Goal: Book appointment/travel/reservation

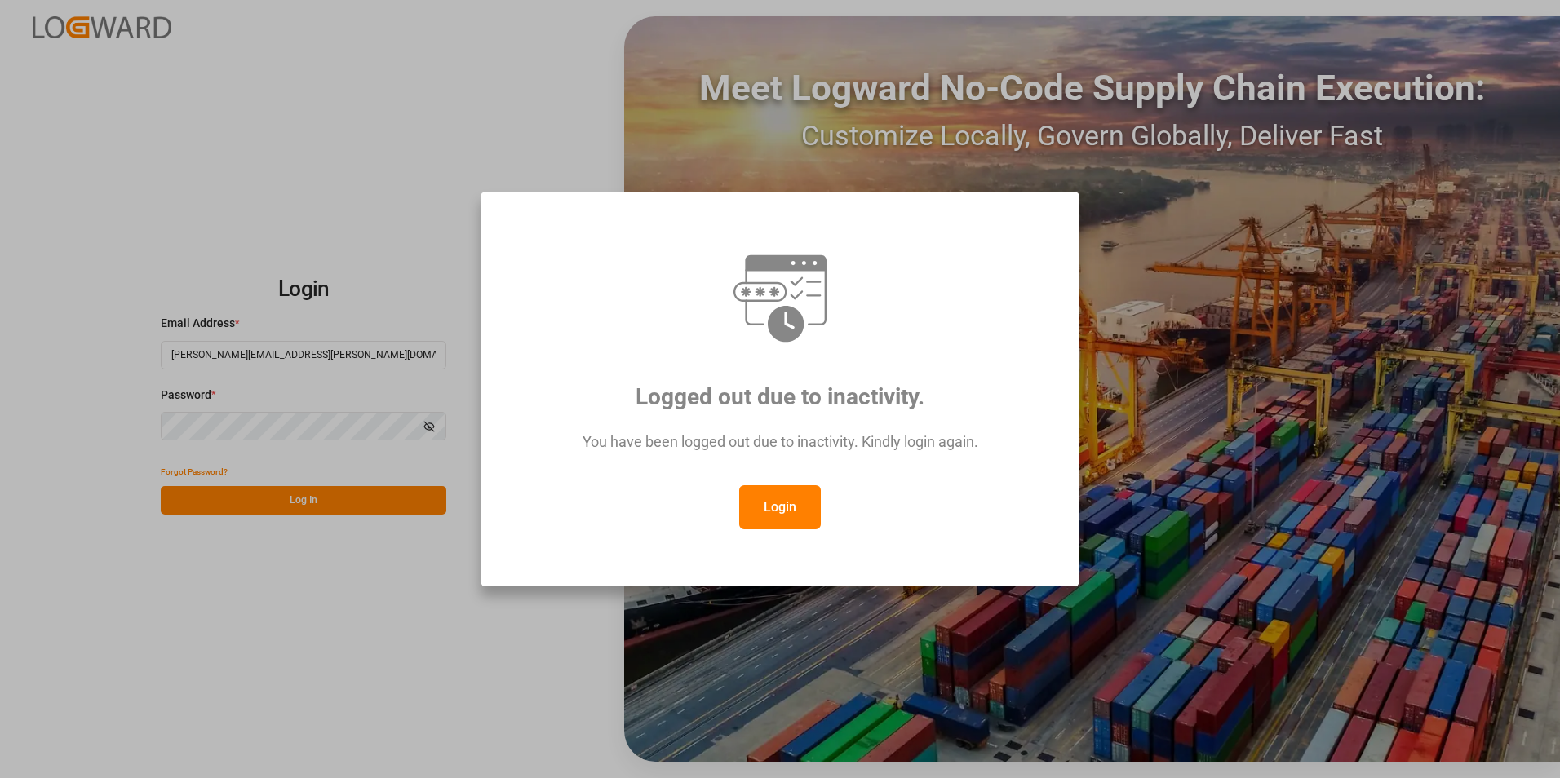
click at [790, 502] on button "Login" at bounding box center [780, 507] width 82 height 44
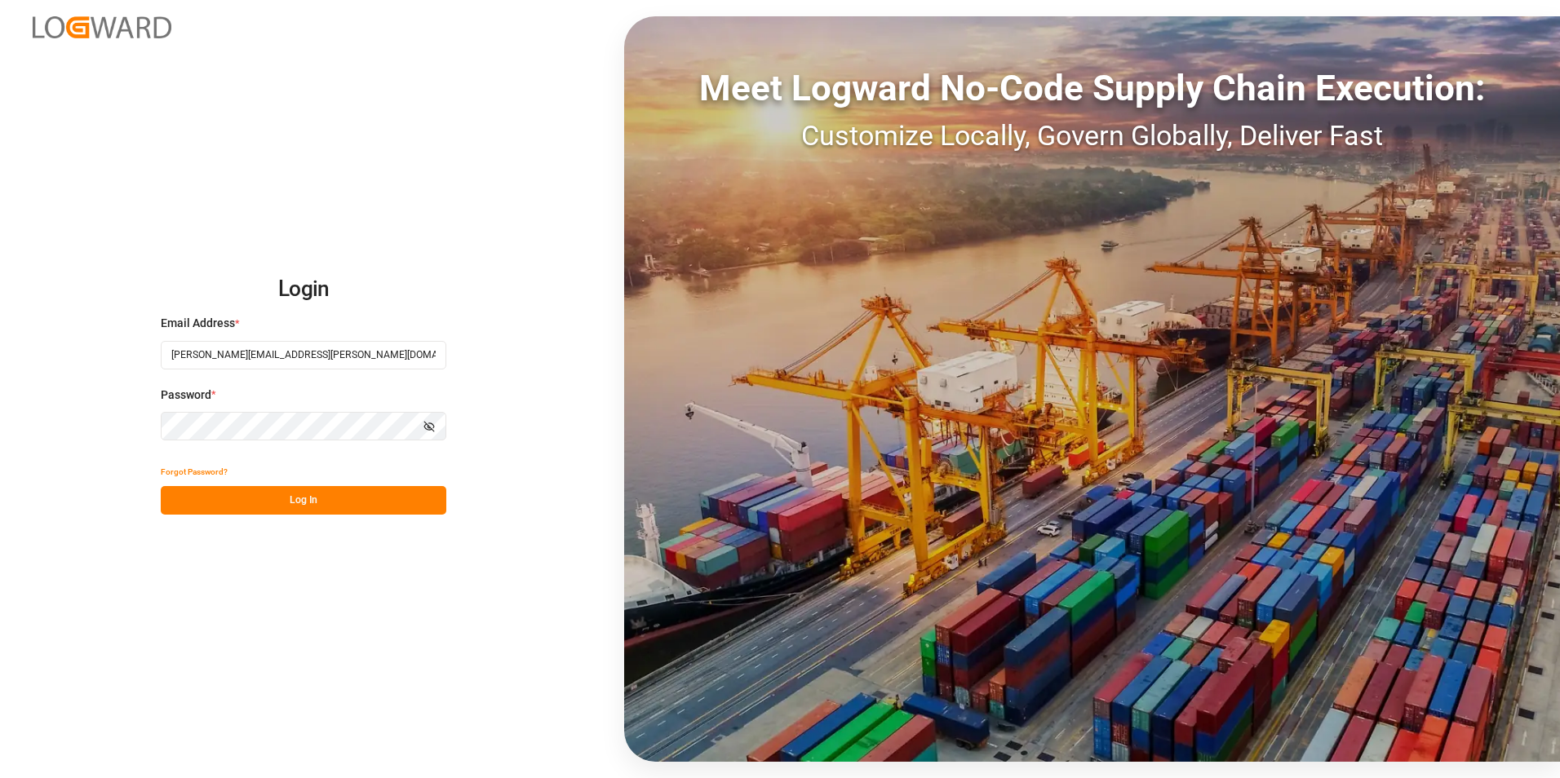
click at [294, 500] on button "Log In" at bounding box center [303, 500] width 285 height 29
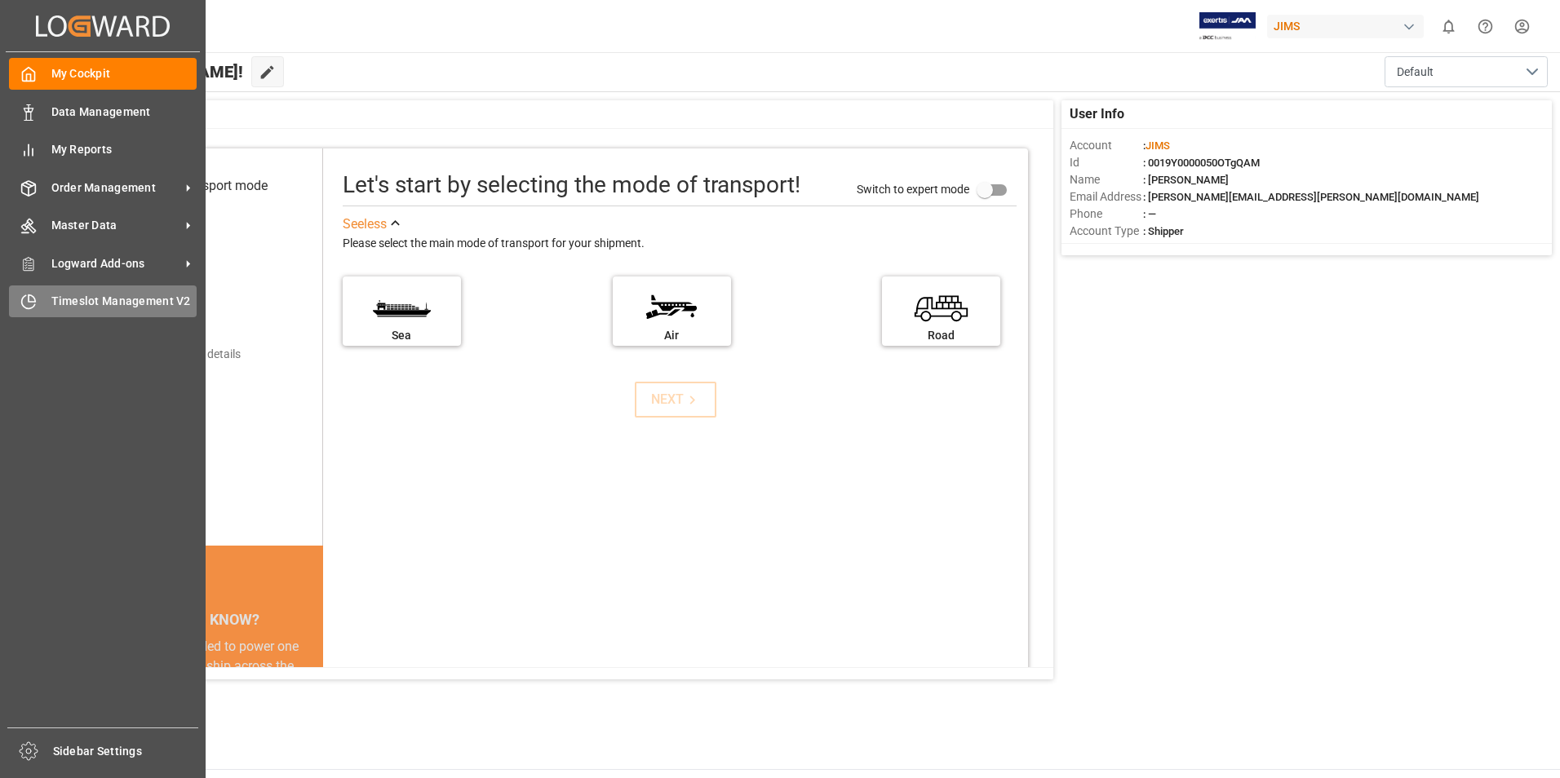
click at [64, 307] on span "Timeslot Management V2" at bounding box center [124, 301] width 146 height 17
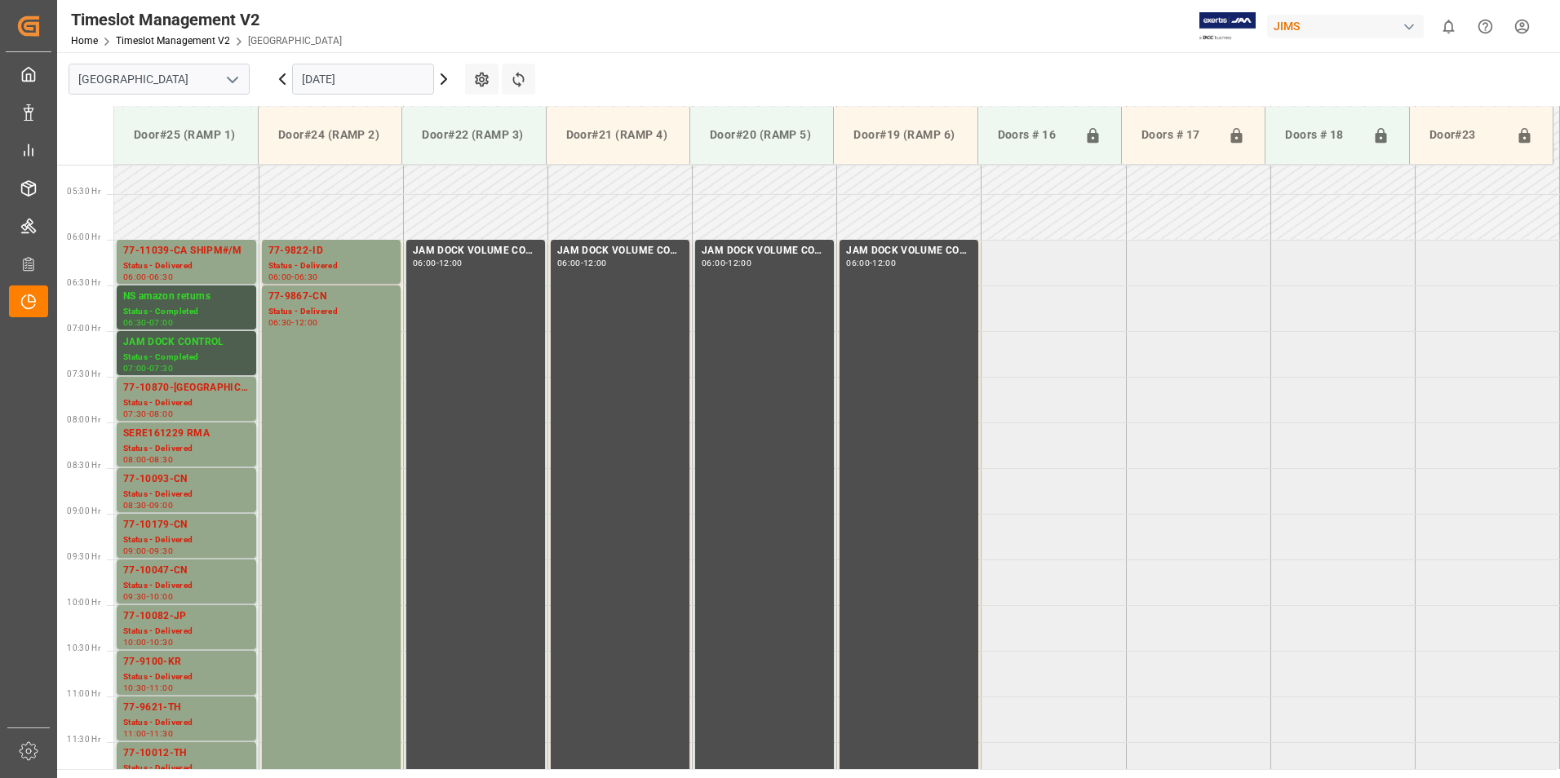
scroll to position [516, 0]
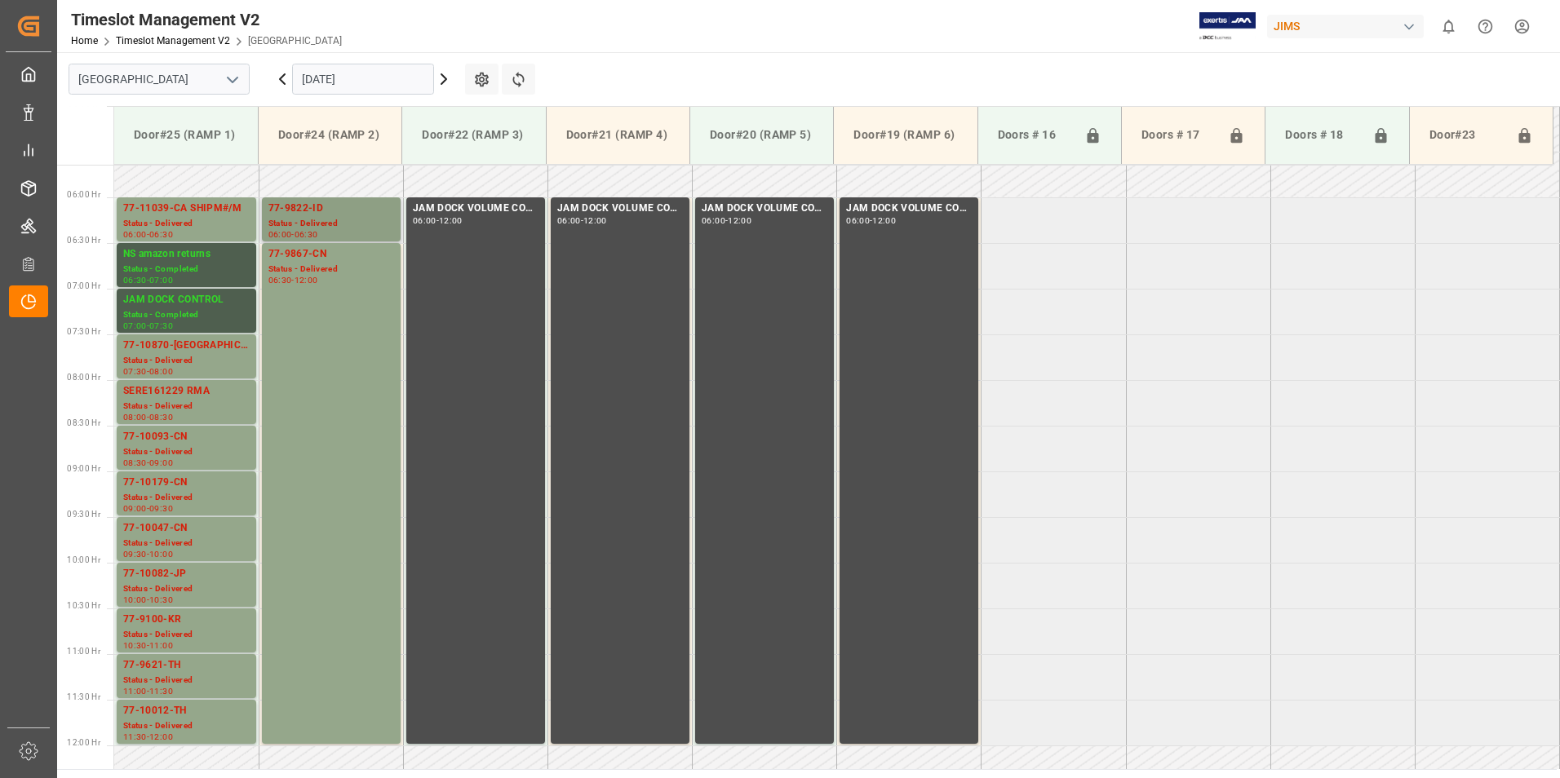
click at [313, 215] on div "77-9822-ID" at bounding box center [331, 209] width 126 height 16
click at [306, 256] on div "77-9867-CN" at bounding box center [331, 254] width 126 height 16
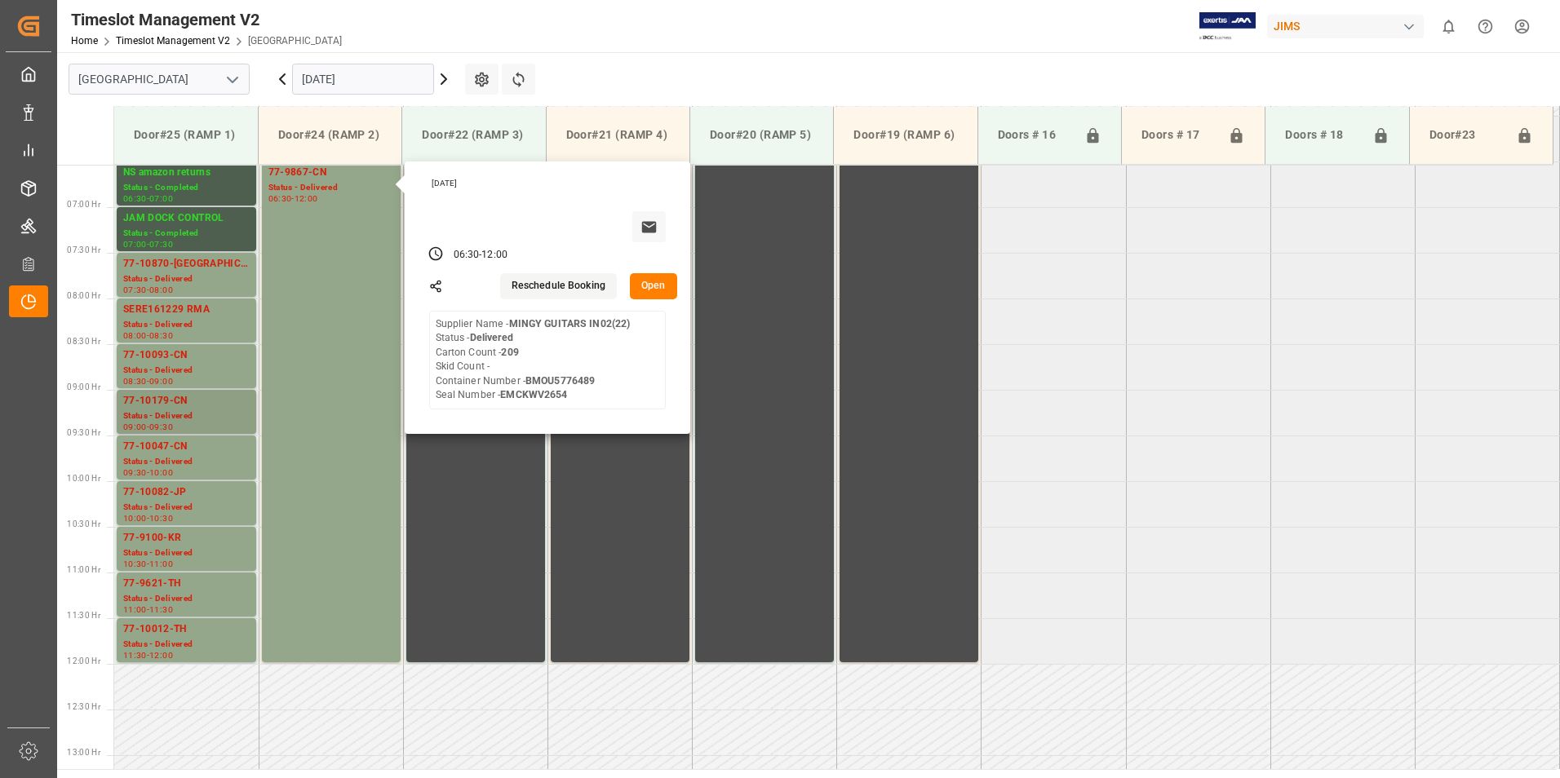
scroll to position [434, 0]
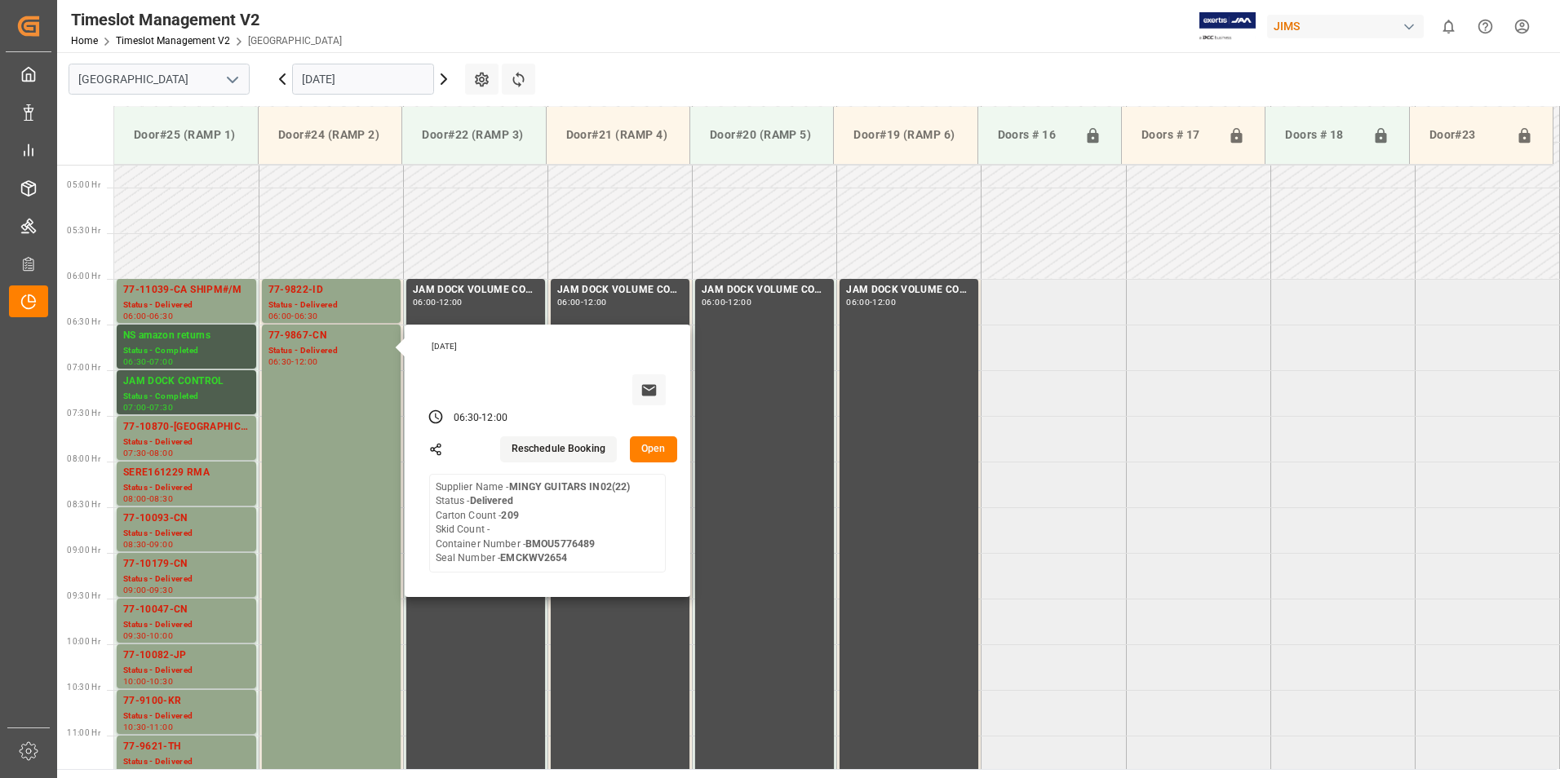
click at [327, 71] on input "[DATE]" at bounding box center [363, 79] width 142 height 31
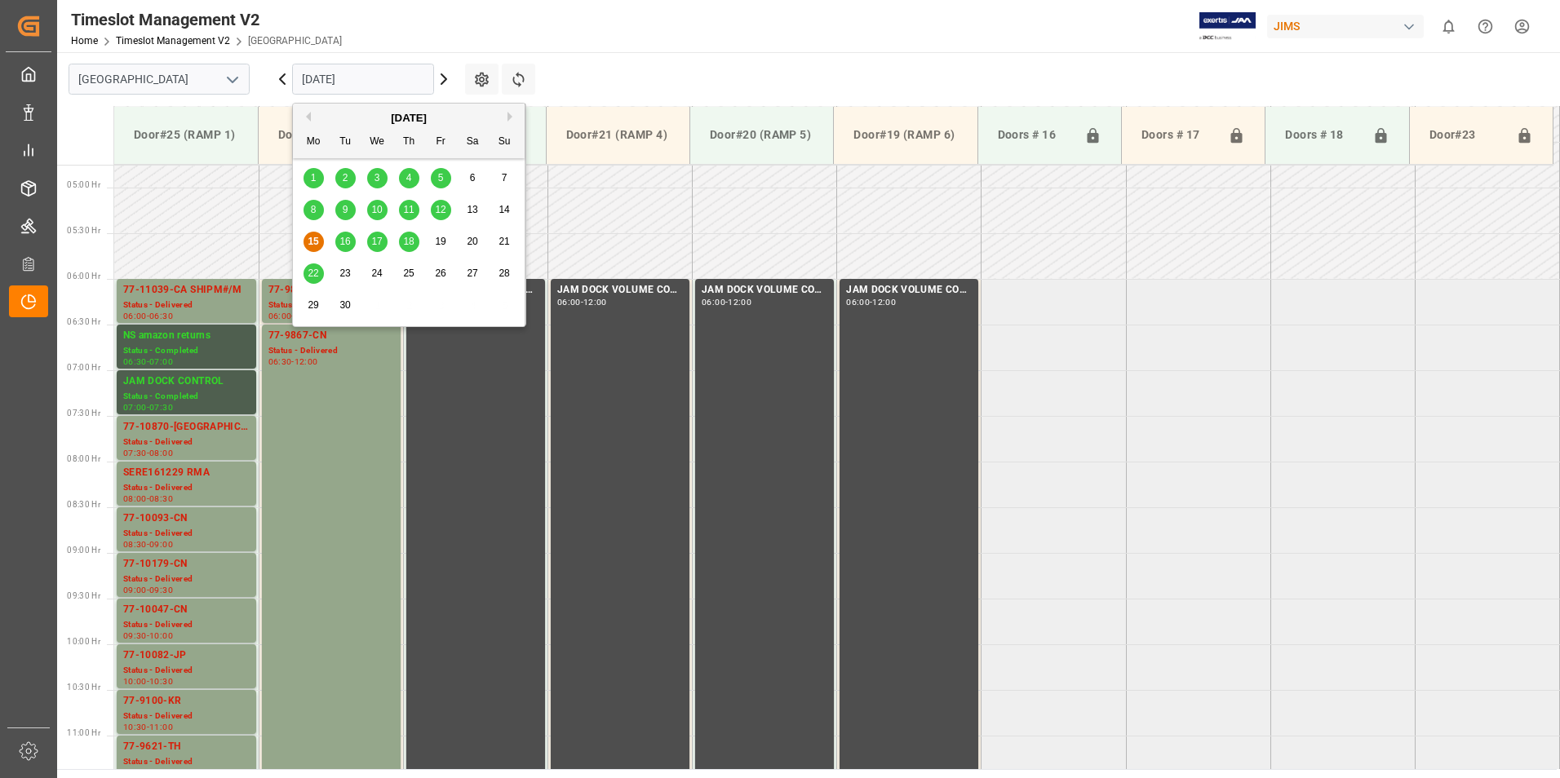
click at [347, 236] on span "16" at bounding box center [344, 241] width 11 height 11
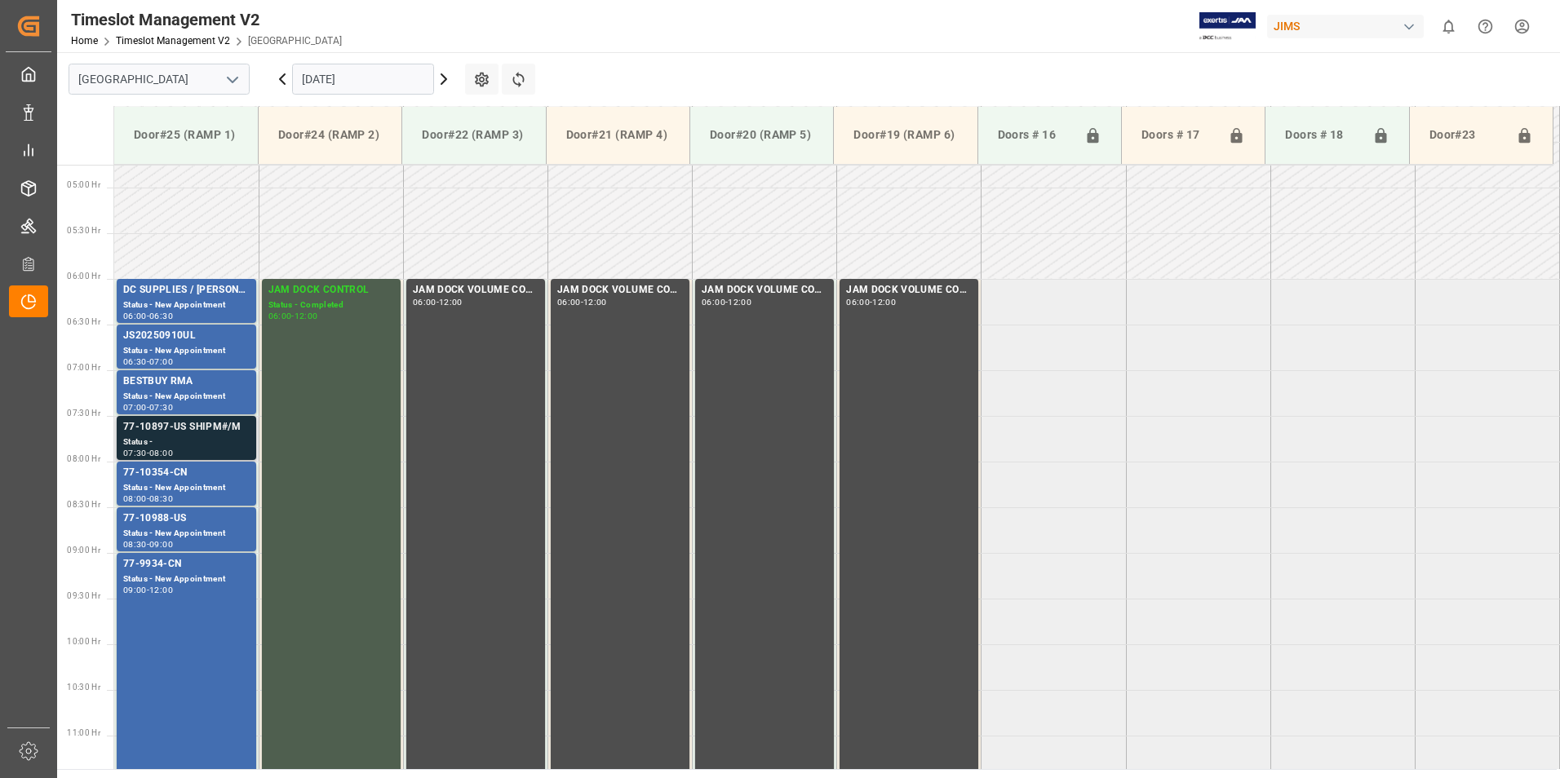
click at [175, 437] on div "Status -" at bounding box center [186, 443] width 126 height 14
click at [182, 485] on div "Status - New Appointment" at bounding box center [186, 488] width 126 height 14
click at [169, 534] on div "Status - New Appointment" at bounding box center [186, 534] width 126 height 14
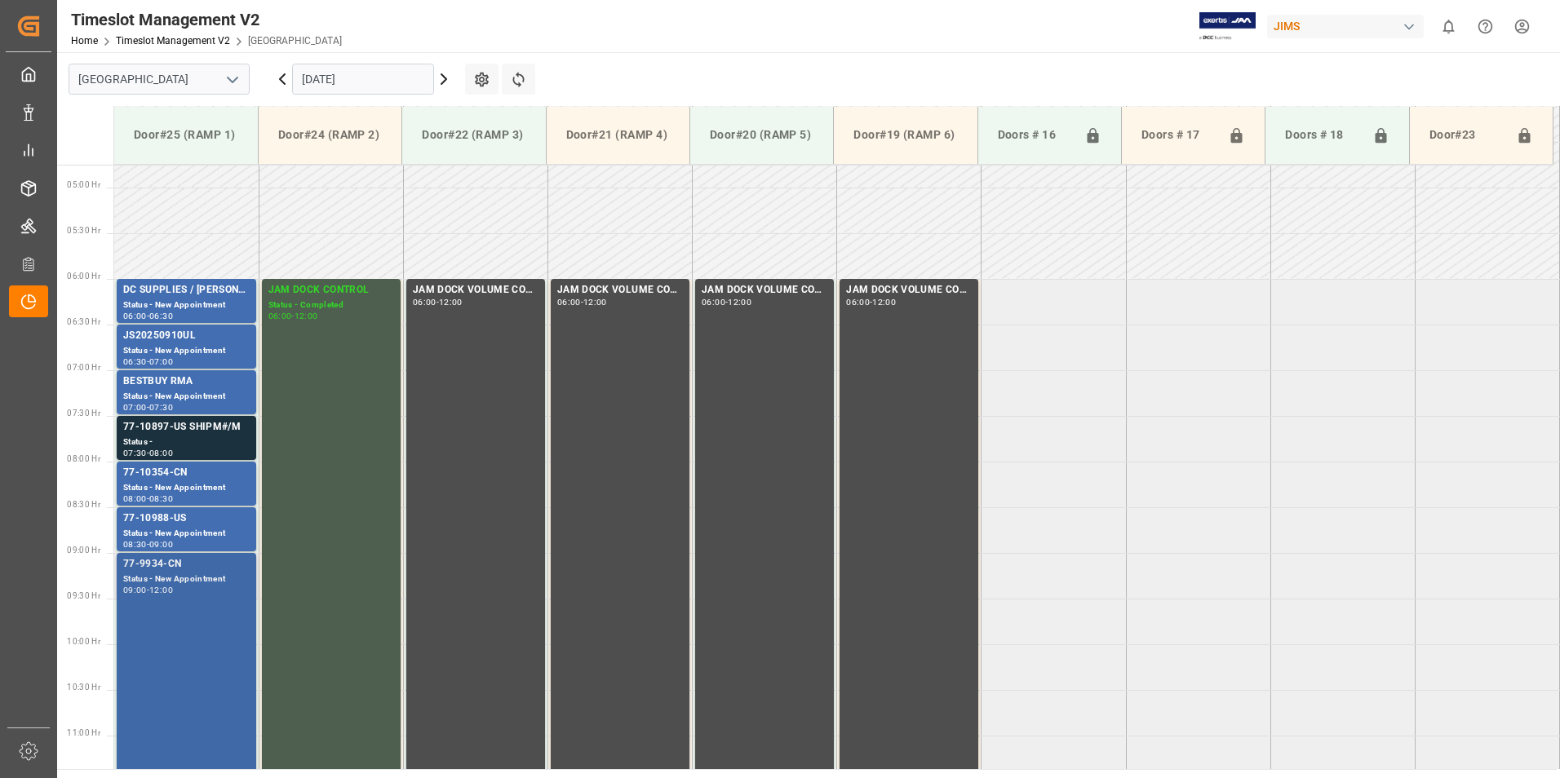
click at [188, 576] on div "Status - New Appointment" at bounding box center [186, 580] width 126 height 14
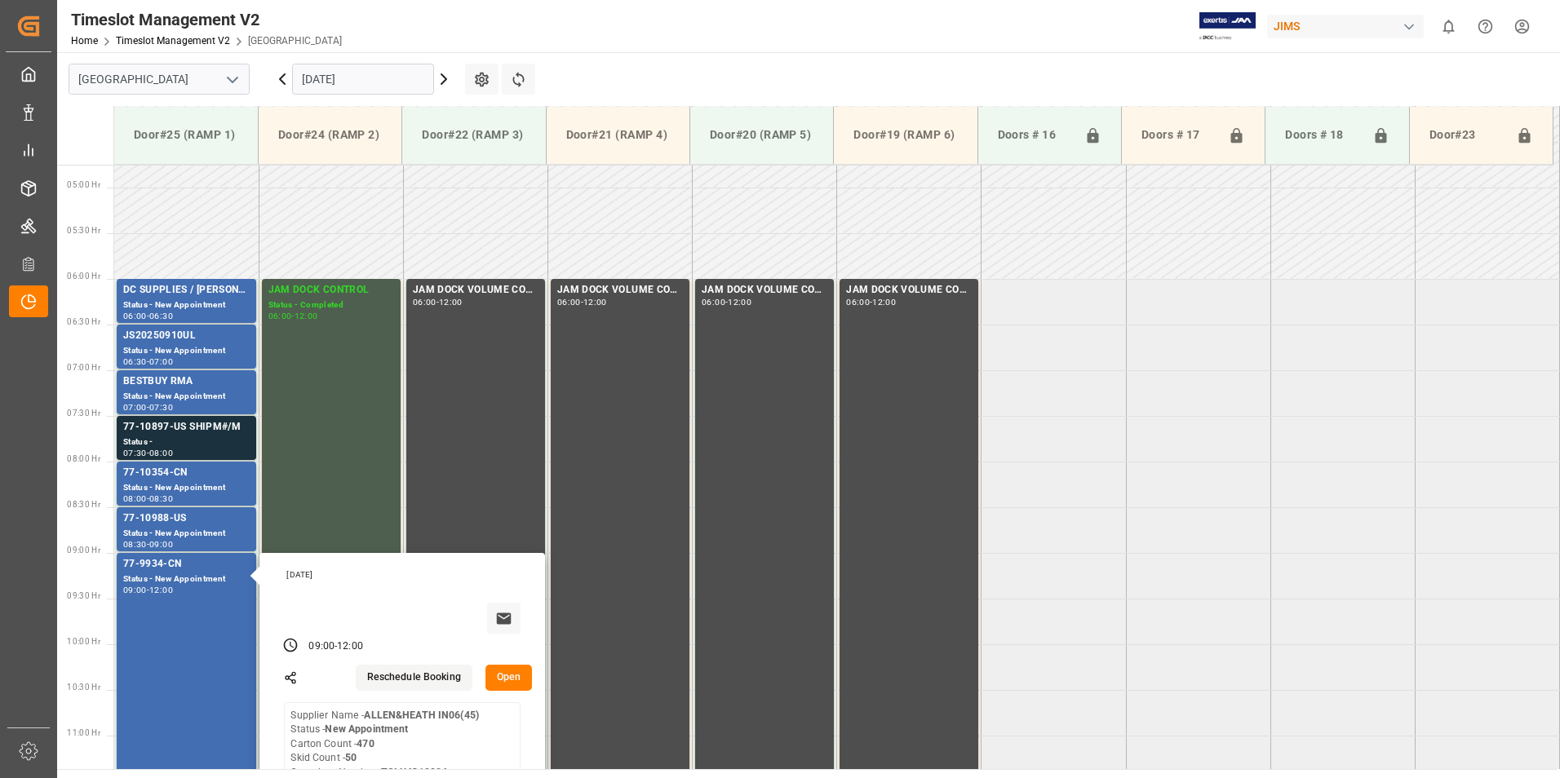
click at [341, 77] on input "[DATE]" at bounding box center [363, 79] width 142 height 31
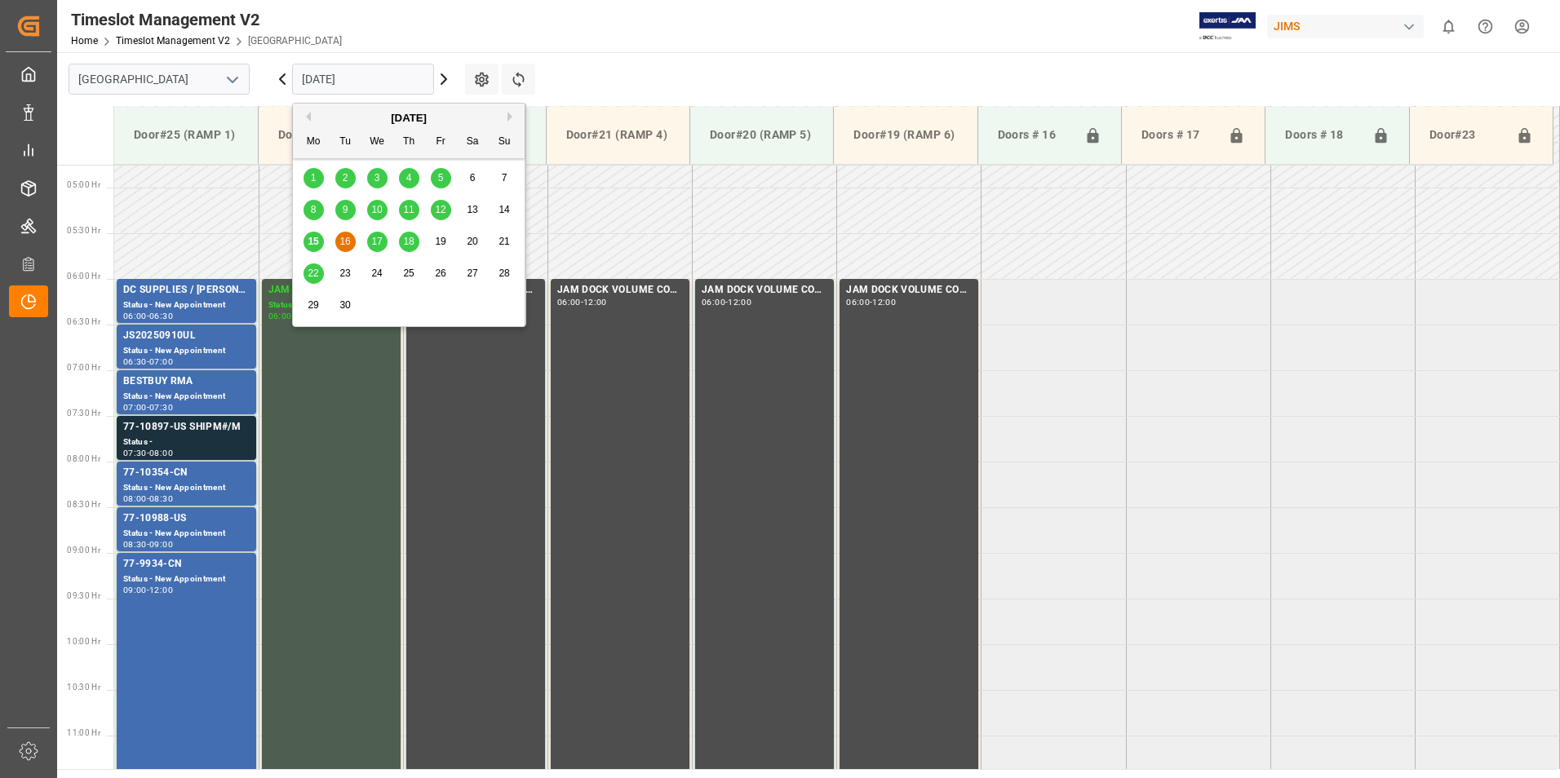
click at [378, 245] on span "17" at bounding box center [376, 241] width 11 height 11
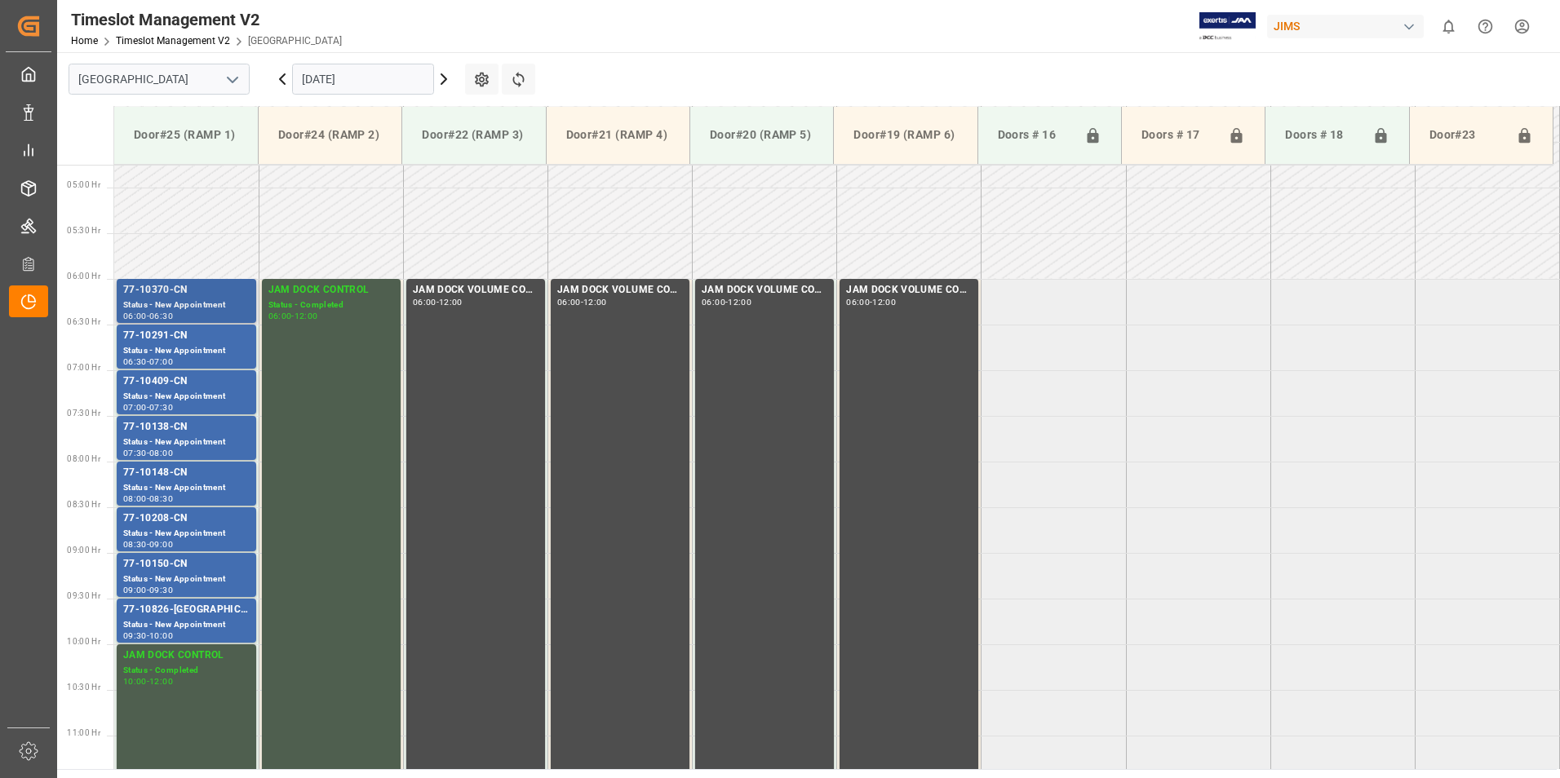
click at [170, 292] on div "77-10370-CN" at bounding box center [186, 290] width 126 height 16
click at [169, 344] on div "Status - New Appointment" at bounding box center [186, 351] width 126 height 14
click at [168, 395] on div "Status - New Appointment" at bounding box center [186, 397] width 126 height 14
click at [174, 440] on div "Status - New Appointment" at bounding box center [186, 443] width 126 height 14
click at [179, 479] on div "77-10148-CN" at bounding box center [186, 473] width 126 height 16
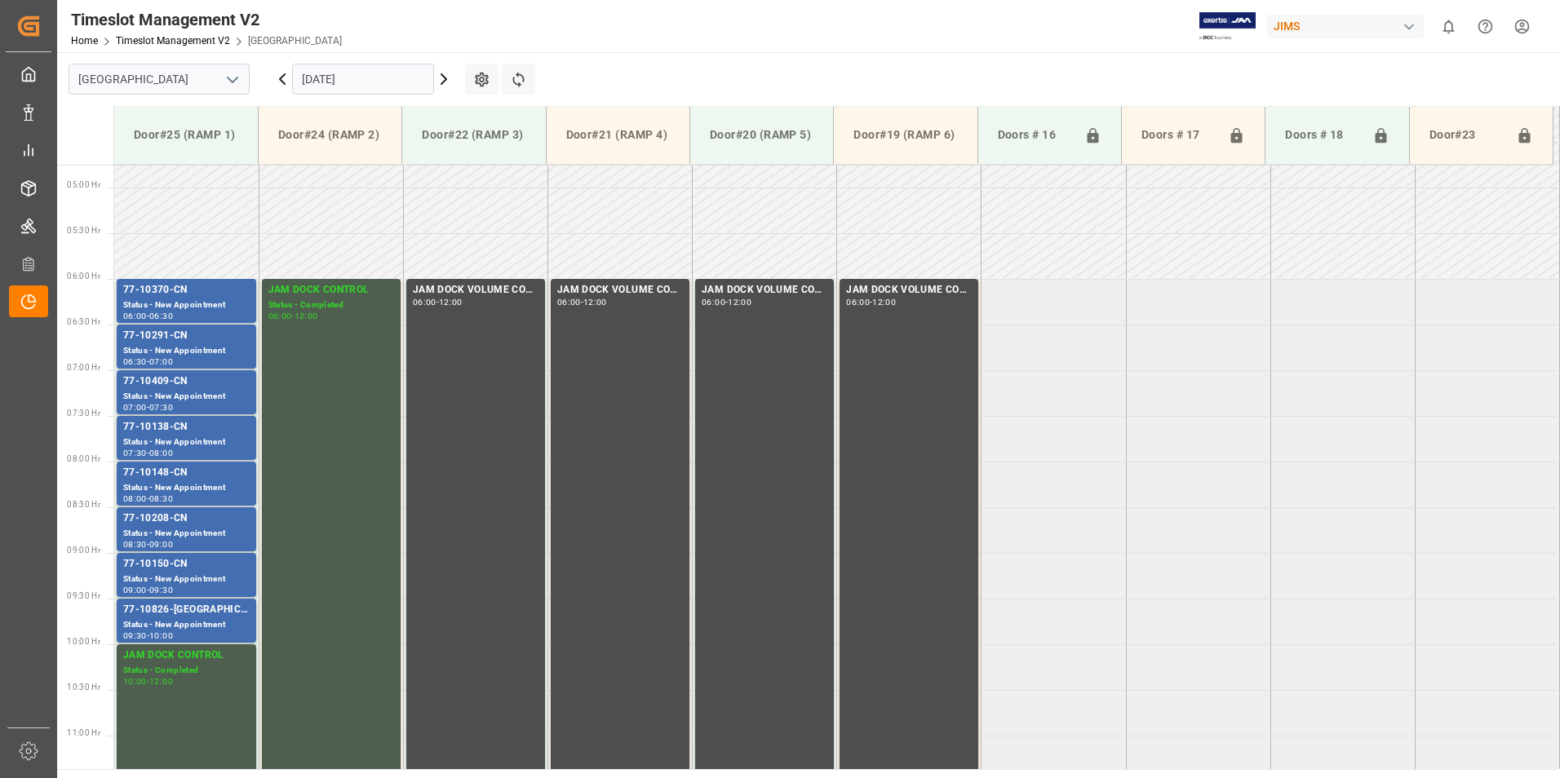
click at [166, 522] on div "77-10208-CN" at bounding box center [186, 519] width 126 height 16
click at [162, 573] on div "Status - New Appointment" at bounding box center [186, 580] width 126 height 14
click at [186, 622] on div "Status - New Appointment" at bounding box center [186, 625] width 126 height 14
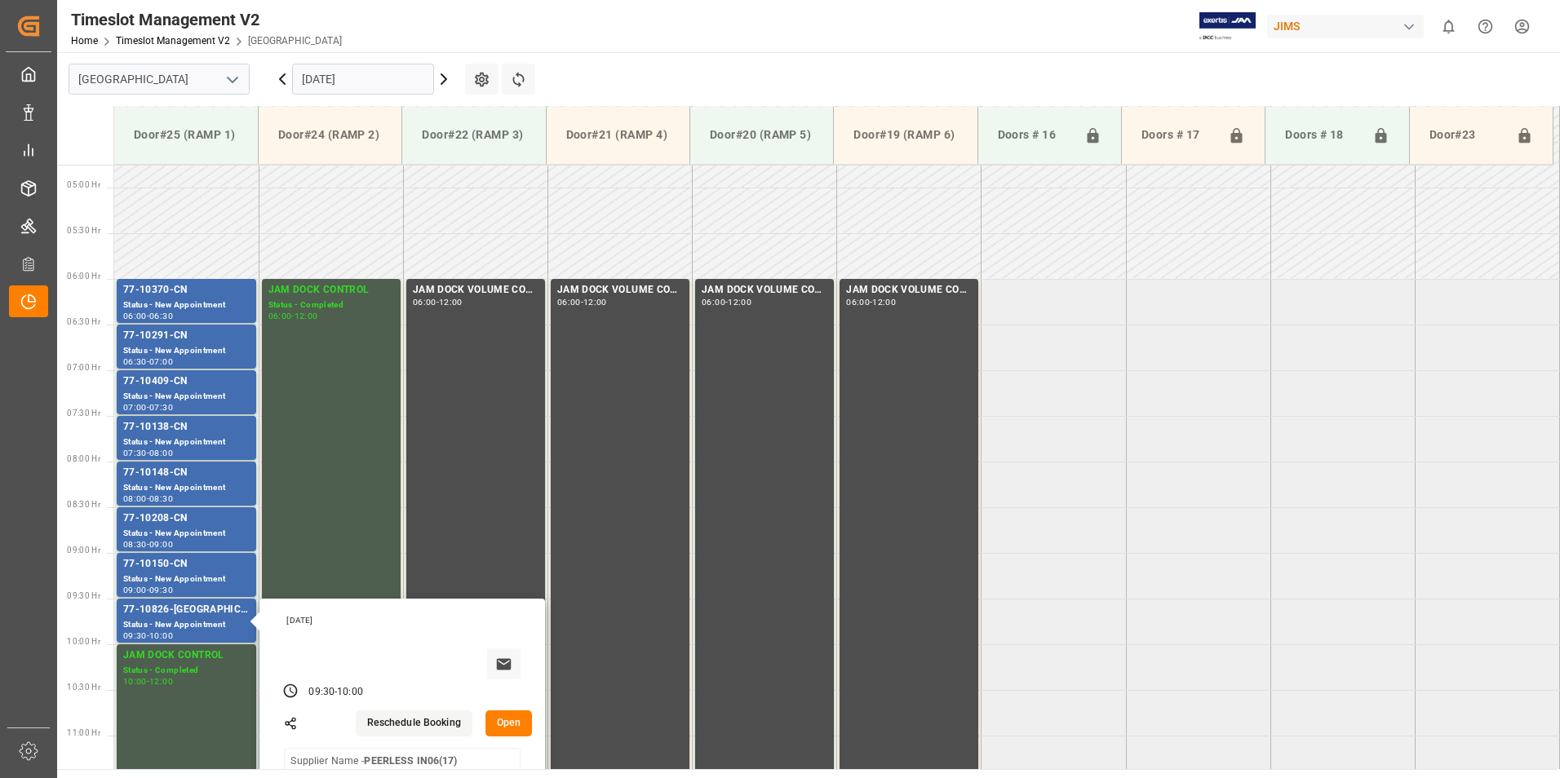
click at [326, 68] on input "[DATE]" at bounding box center [363, 79] width 142 height 31
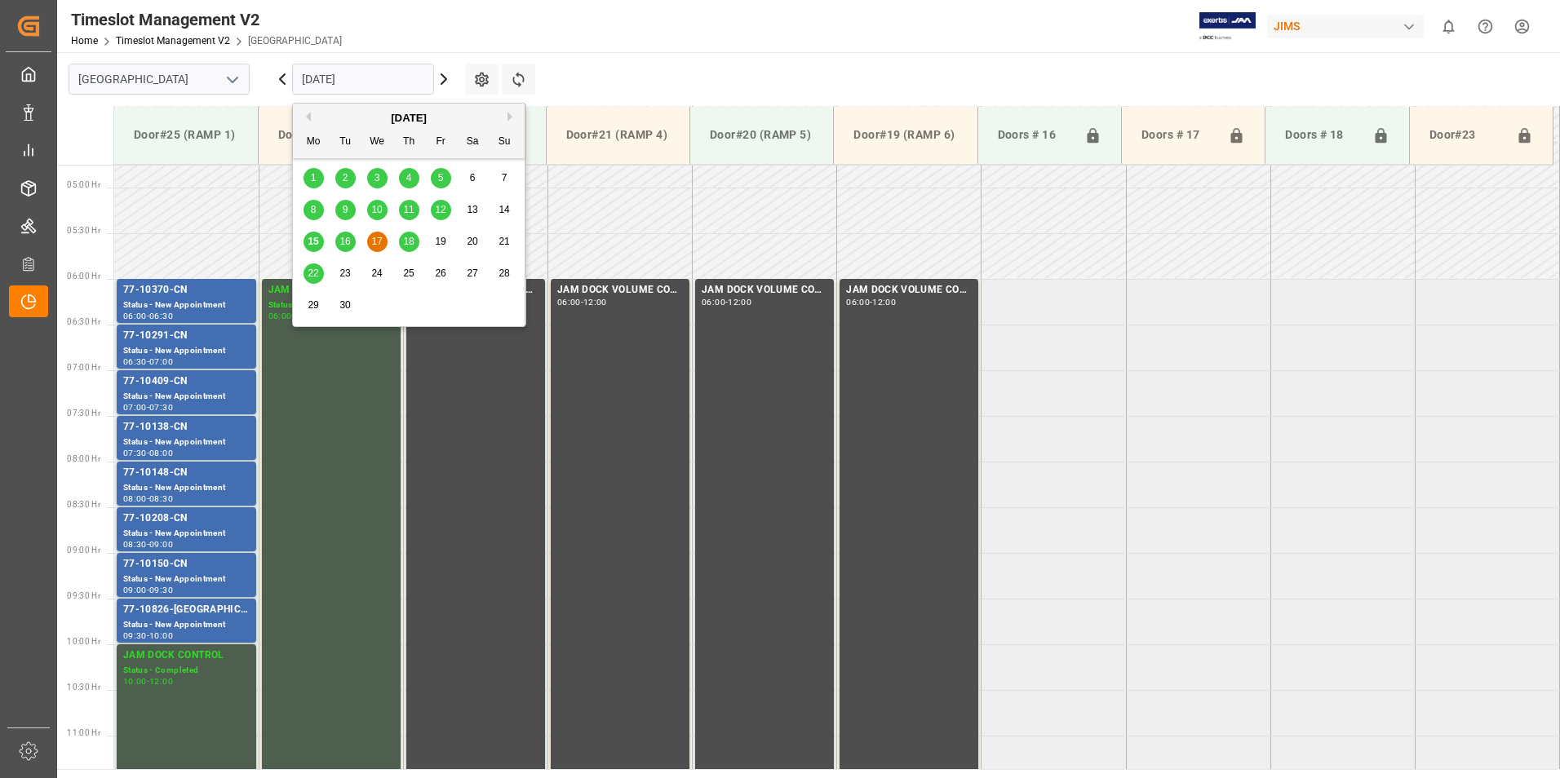
click at [408, 242] on span "18" at bounding box center [408, 241] width 11 height 11
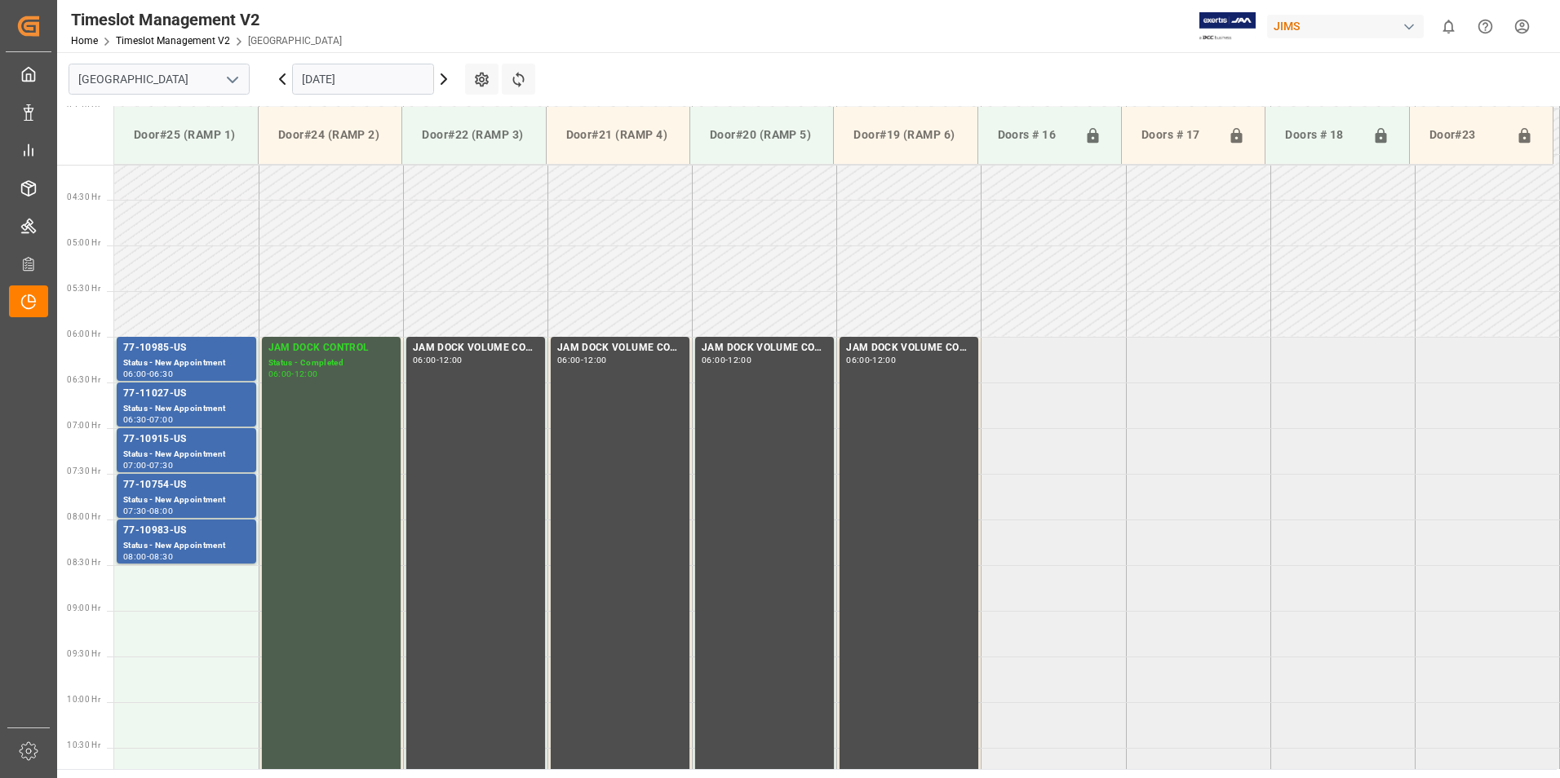
scroll to position [352, 0]
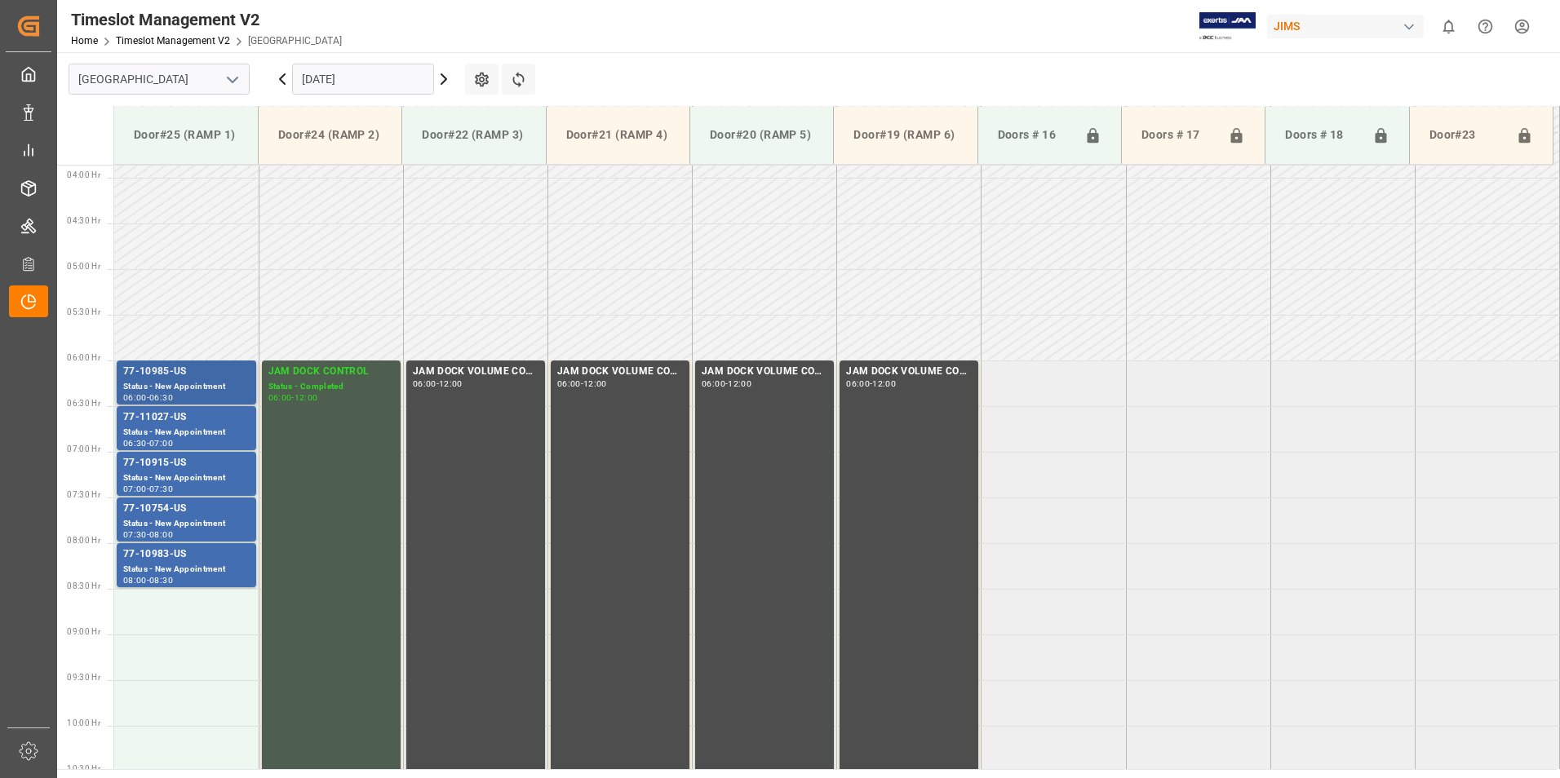
click at [167, 382] on div "Status - New Appointment" at bounding box center [186, 387] width 126 height 14
click at [175, 434] on div "Status - New Appointment" at bounding box center [186, 433] width 126 height 14
click at [197, 467] on div "77-10915-US" at bounding box center [186, 463] width 126 height 16
click at [193, 524] on div "Status - New Appointment" at bounding box center [186, 524] width 126 height 14
click at [184, 555] on div "77-10983-US" at bounding box center [186, 555] width 126 height 16
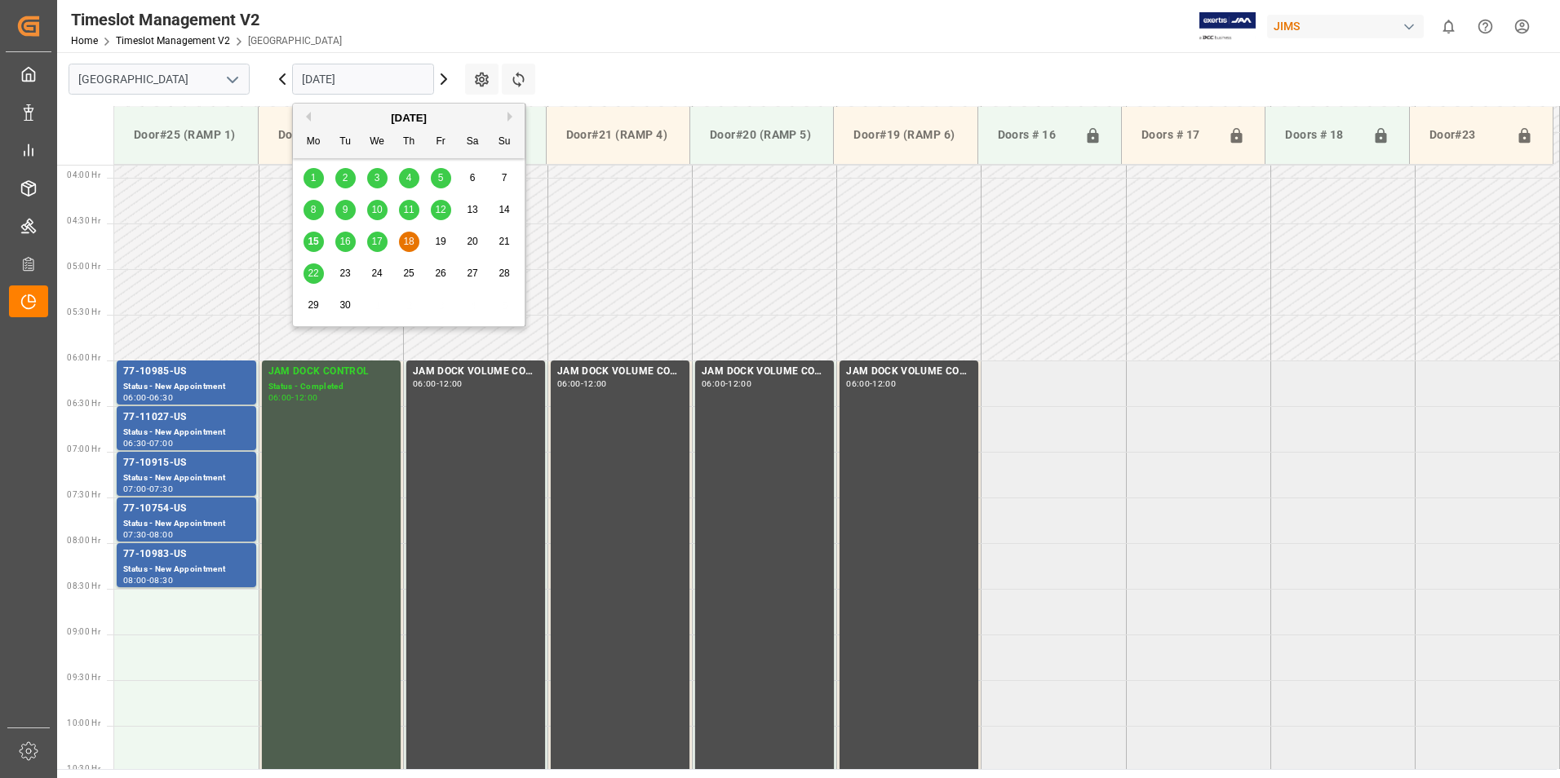
click at [324, 69] on input "[DATE]" at bounding box center [363, 79] width 142 height 31
click at [315, 276] on span "22" at bounding box center [313, 273] width 11 height 11
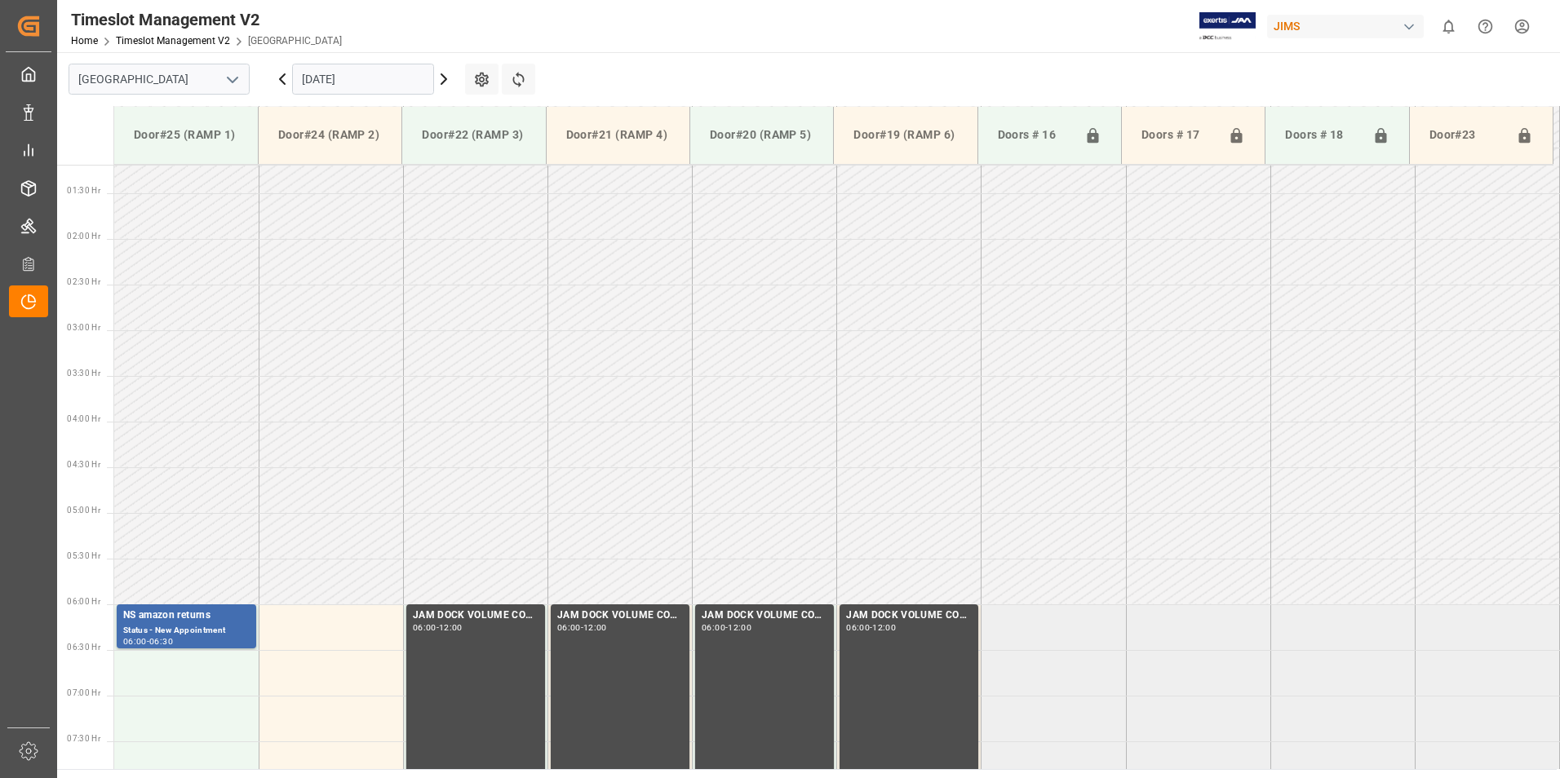
scroll to position [108, 0]
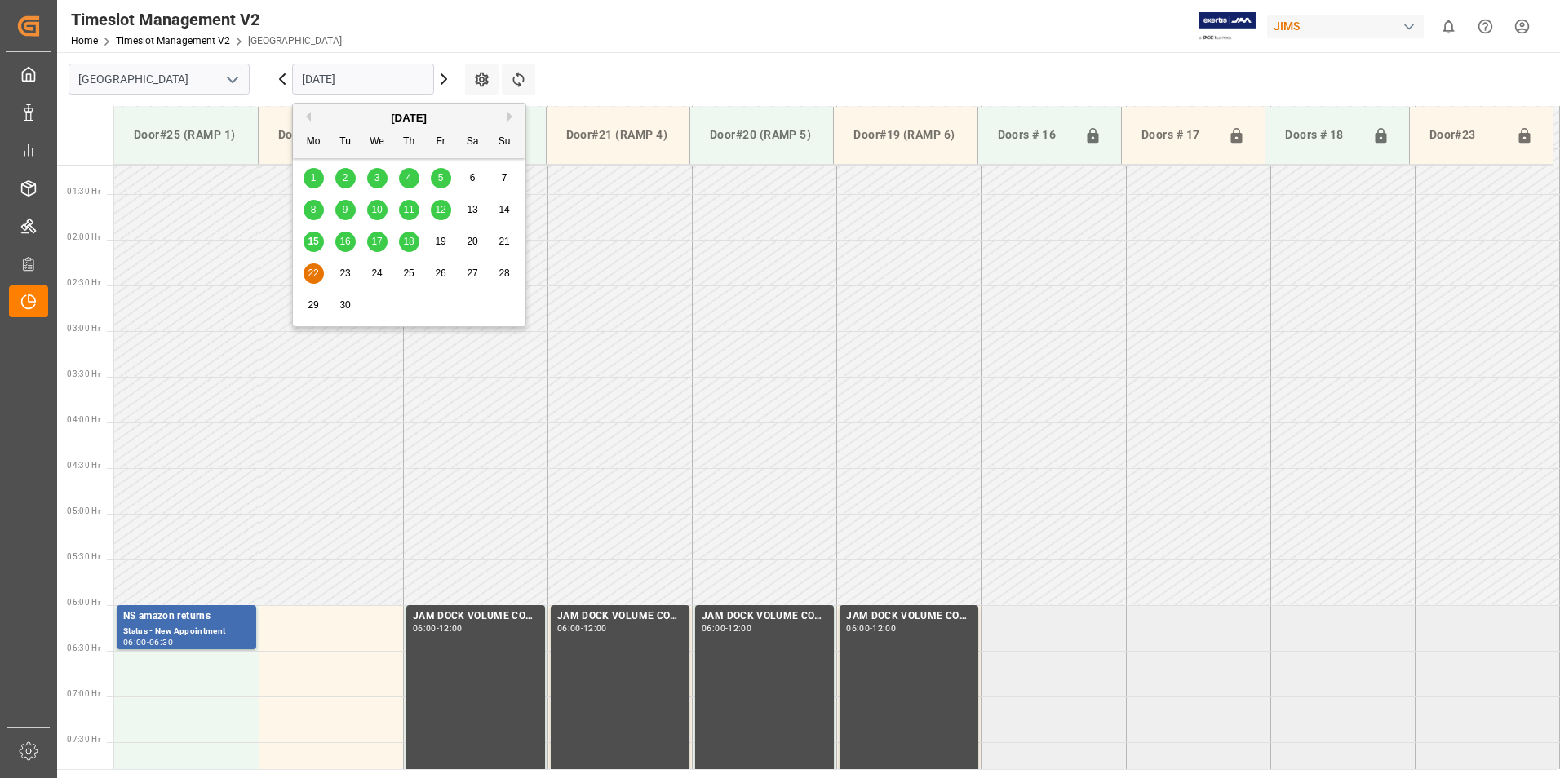
click at [332, 82] on input "[DATE]" at bounding box center [363, 79] width 142 height 31
click at [350, 237] on span "16" at bounding box center [344, 241] width 11 height 11
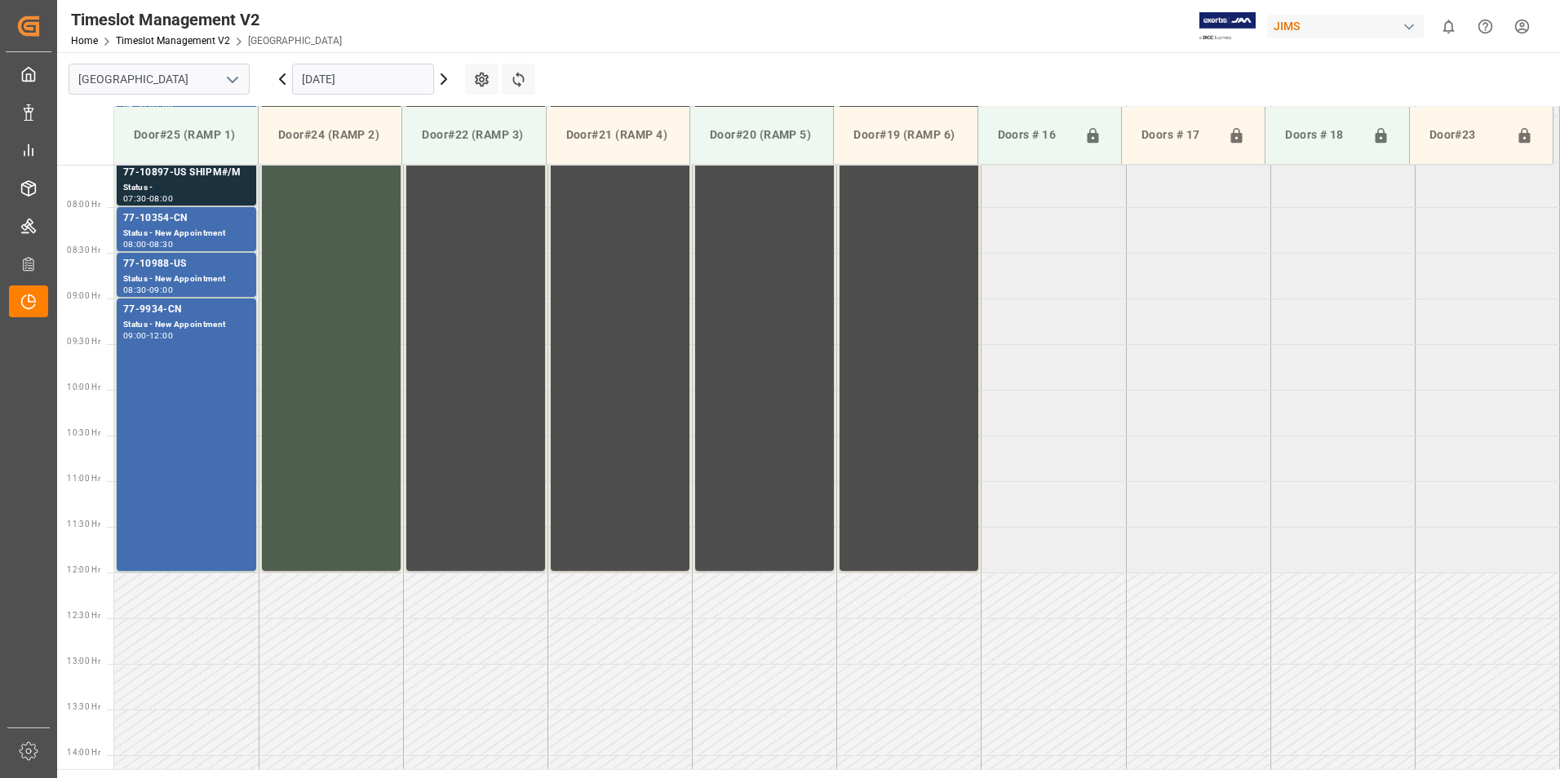
scroll to position [199, 0]
